Goal: Task Accomplishment & Management: Manage account settings

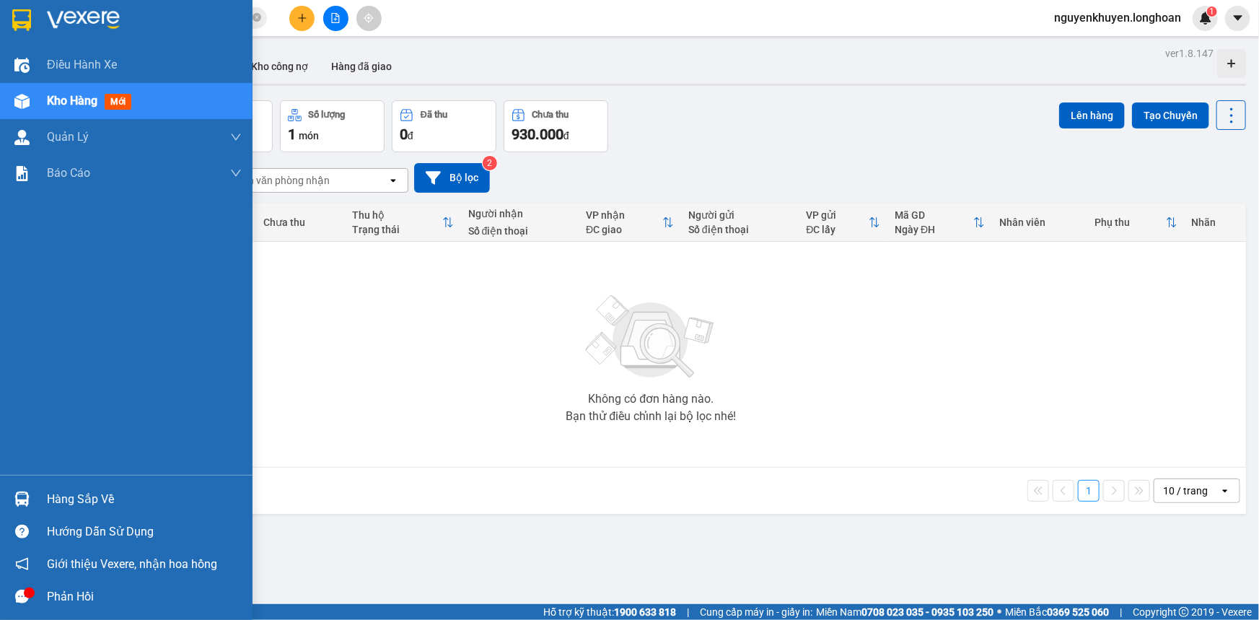
click at [83, 100] on span "Kho hàng" at bounding box center [72, 101] width 51 height 14
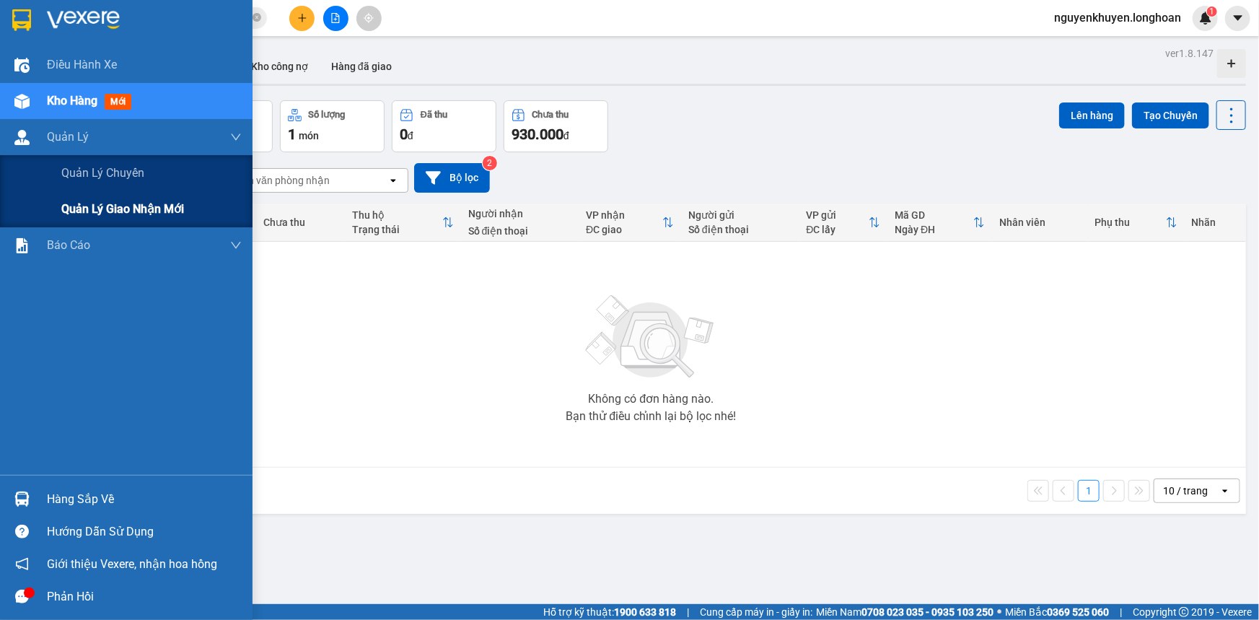
click at [108, 209] on span "Quản lý giao nhận mới" at bounding box center [122, 209] width 123 height 18
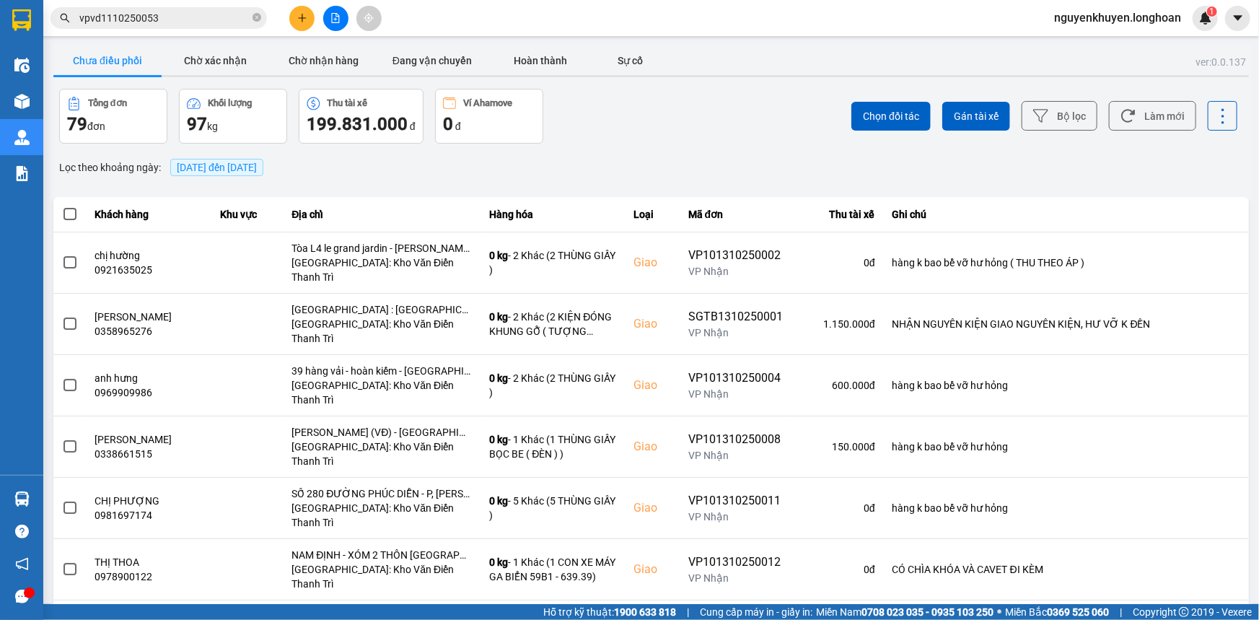
click at [161, 20] on input "vpvd1110250053" at bounding box center [164, 18] width 170 height 16
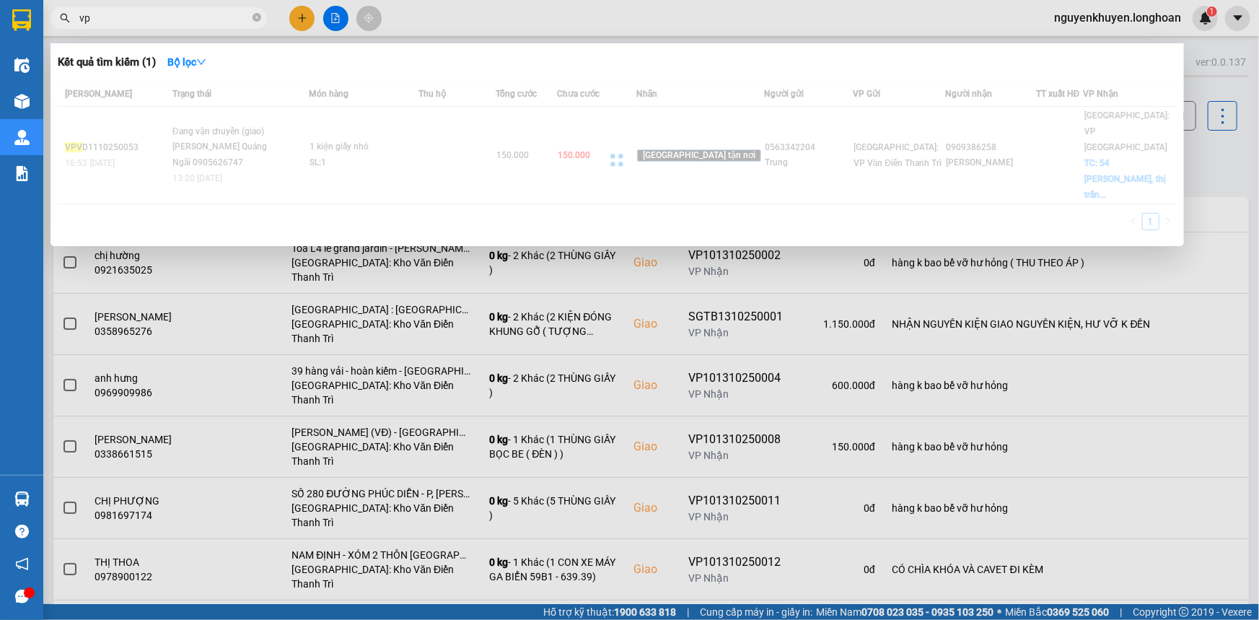
type input "v"
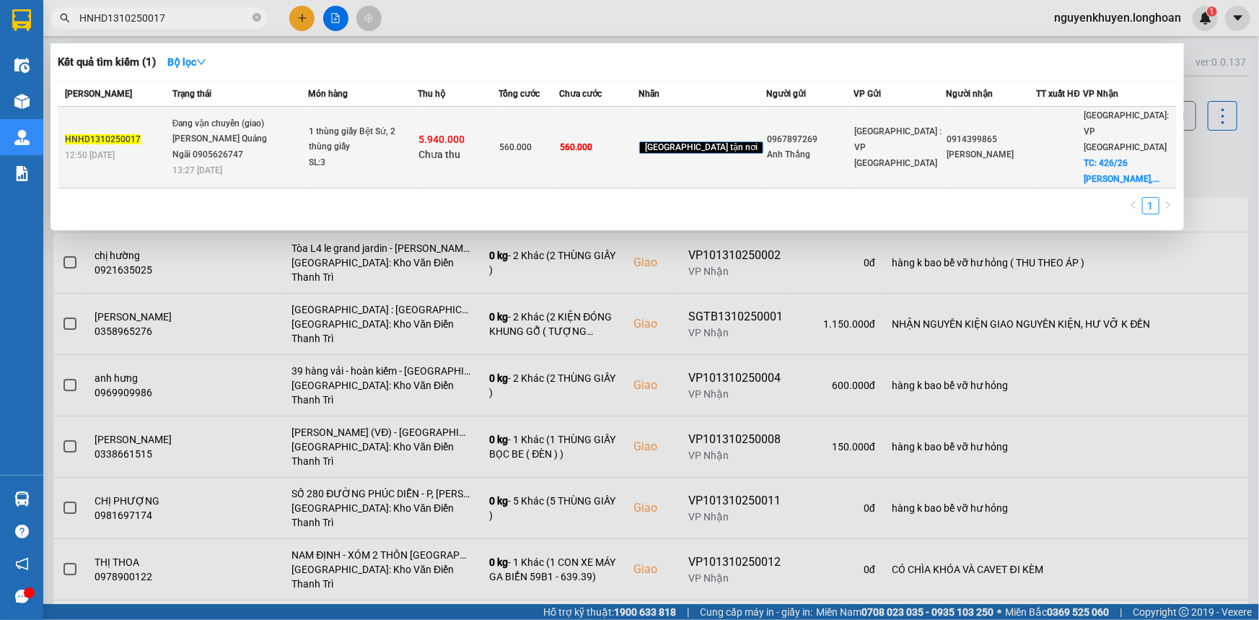
type input "HNHD1310250017"
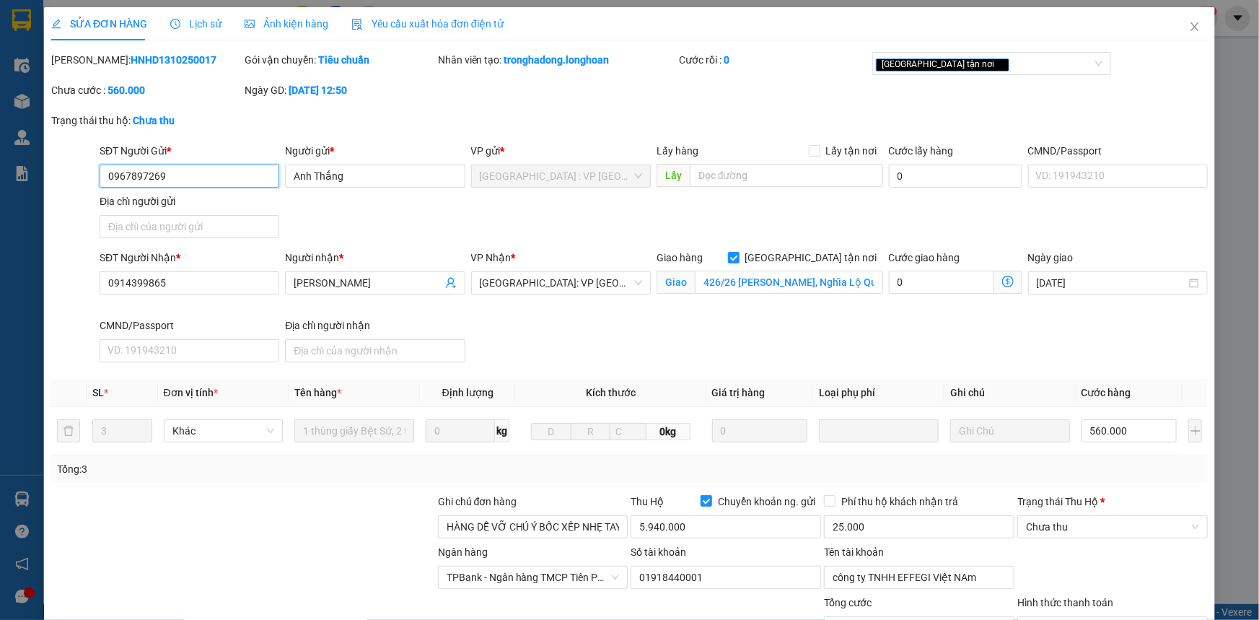
type input "0967897269"
type input "Anh Thắng"
type input "0914399865"
type input "[PERSON_NAME]"
checkbox input "true"
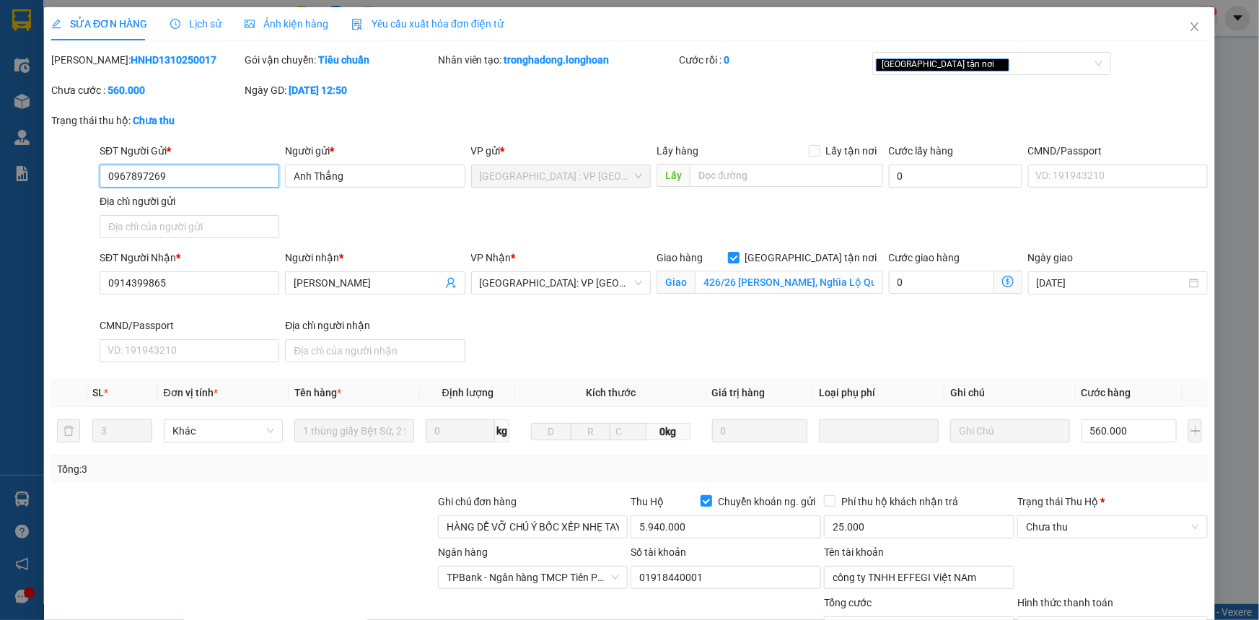
type input "426/26 [PERSON_NAME], Nghĩa Lộ Quảng NGãi"
type input "HÀNG DỄ VỠ CHÚ Ý BỐC XẾP NHẸ TAY KHÔN0G ĐÈ HÀNG ( HƯ VỠ KHÔNG ĐỀN )"
type input "560.000"
click at [198, 24] on span "Lịch sử" at bounding box center [195, 24] width 51 height 12
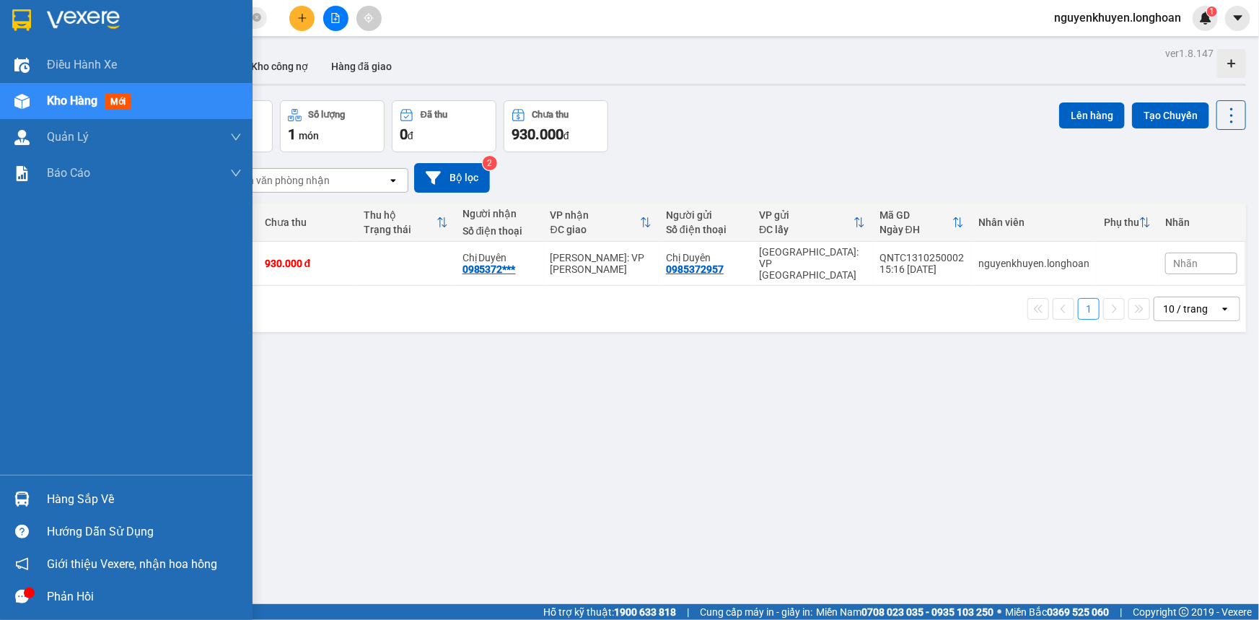
click at [94, 504] on div "Hàng sắp về" at bounding box center [144, 500] width 195 height 22
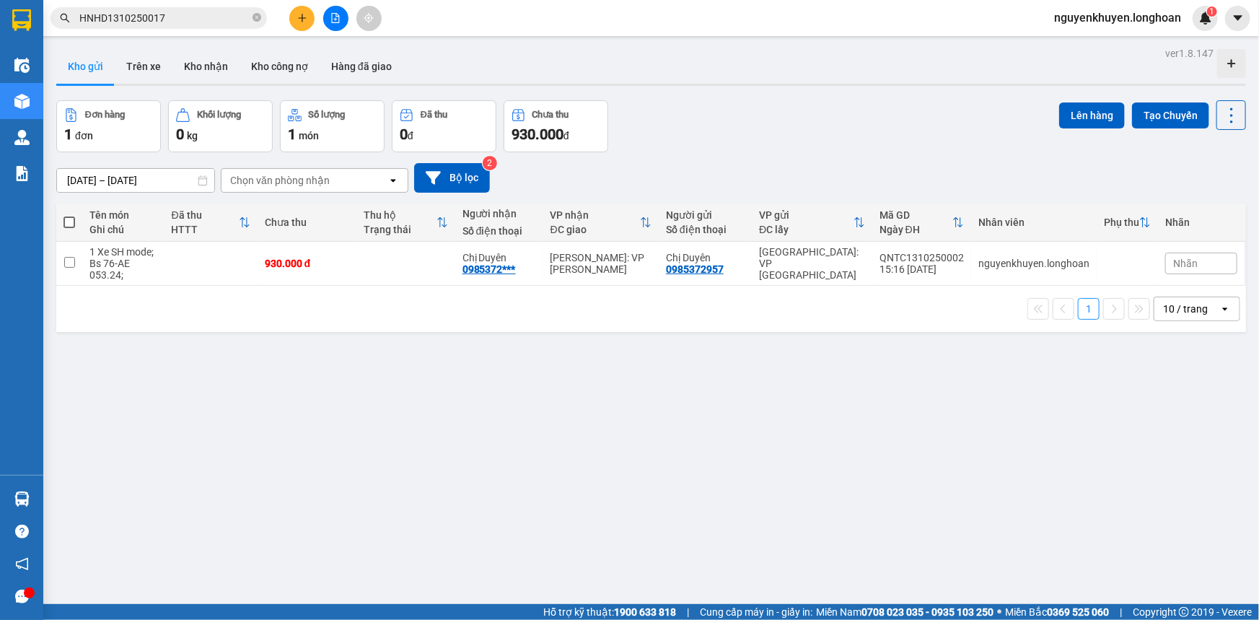
click at [881, 456] on section "Kết quả tìm kiếm ( 1 ) Bộ lọc Mã ĐH Trạng thái Món hàng Thu hộ Tổng cước Chưa c…" at bounding box center [629, 310] width 1259 height 620
click at [206, 64] on button "Kho nhận" at bounding box center [205, 66] width 67 height 35
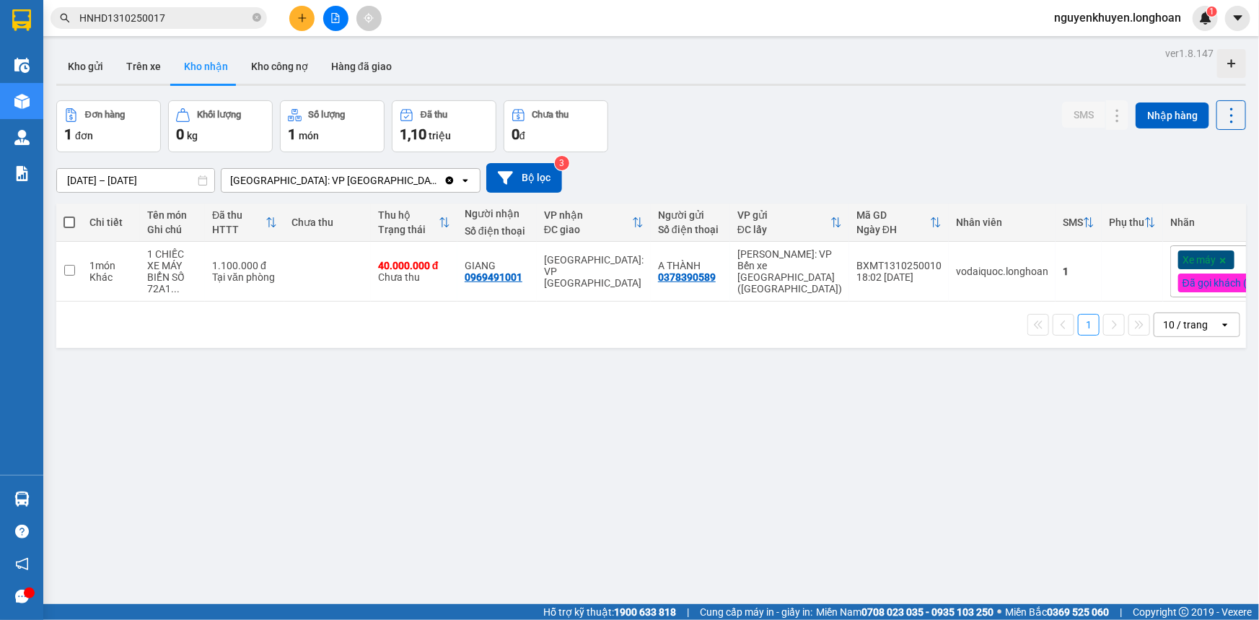
click at [431, 432] on div "ver 1.8.147 Kho gửi Trên xe Kho nhận Kho công nợ Hàng đã giao Đơn hàng 1 đơn Kh…" at bounding box center [652, 353] width 1202 height 620
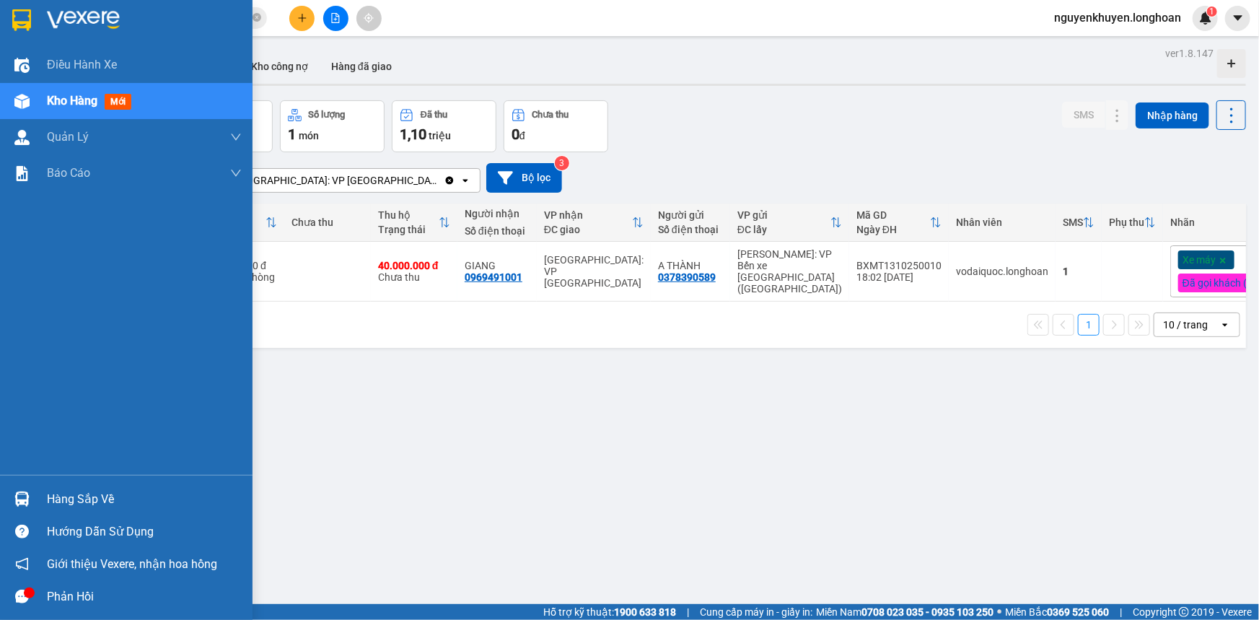
click at [25, 17] on img at bounding box center [21, 20] width 19 height 22
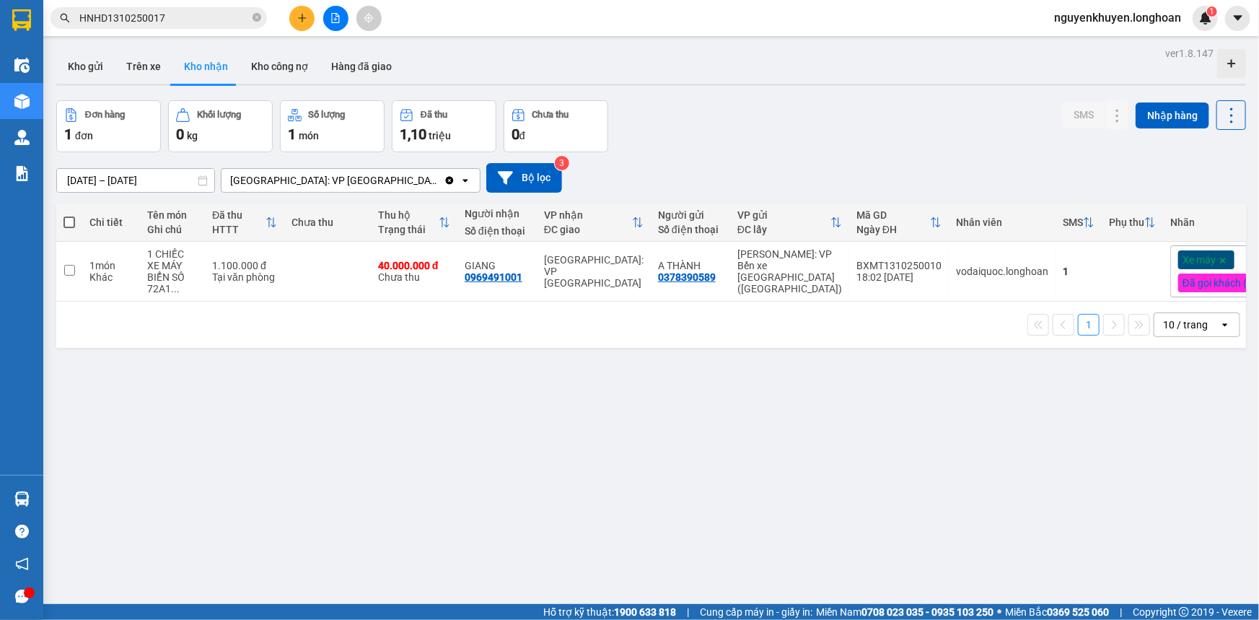
click at [666, 533] on div "ver 1.8.147 Kho gửi Trên xe Kho nhận Kho công nợ Hàng đã giao Đơn hàng 1 đơn Kh…" at bounding box center [652, 353] width 1202 height 620
click at [958, 468] on div "ver 1.8.147 Kho gửi Trên xe Kho nhận Kho công nợ Hàng đã giao Đơn hàng 1 đơn Kh…" at bounding box center [652, 353] width 1202 height 620
